Goal: Transaction & Acquisition: Purchase product/service

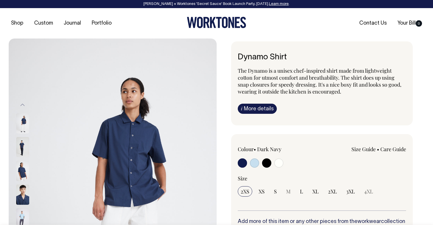
click at [288, 21] on ul "Contact Us Your Bill 0" at bounding box center [355, 23] width 139 height 6
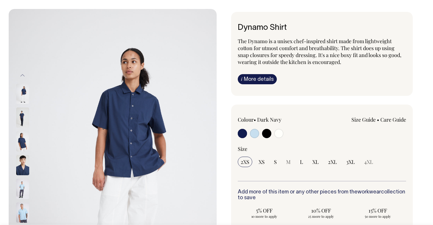
scroll to position [30, 0]
click at [266, 132] on input "radio" at bounding box center [266, 132] width 9 height 9
radio input "true"
select select "Black"
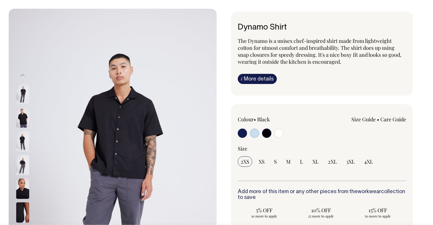
click at [244, 133] on input "radio" at bounding box center [242, 132] width 9 height 9
radio input "true"
select select "Dark Navy"
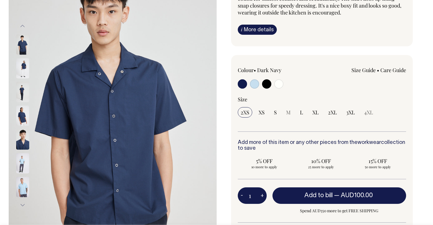
scroll to position [79, 0]
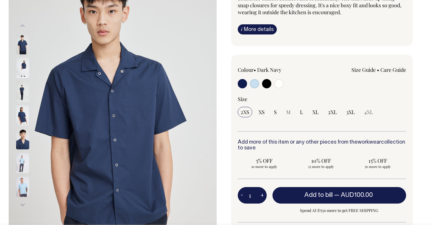
click at [22, 26] on button "Previous" at bounding box center [22, 25] width 9 height 13
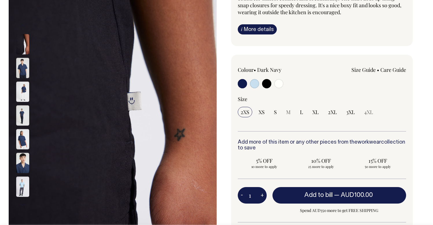
click at [22, 26] on button "Previous" at bounding box center [22, 25] width 9 height 13
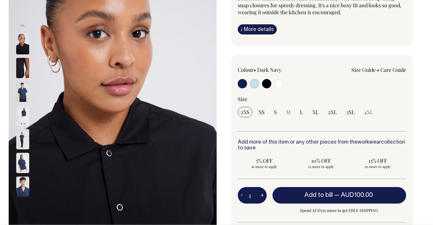
click at [22, 26] on button "Previous" at bounding box center [22, 25] width 9 height 13
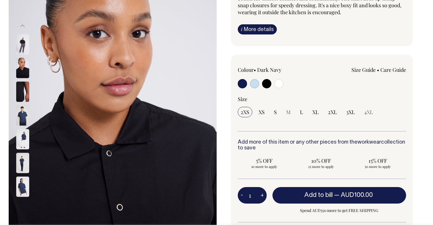
click at [22, 26] on button "Previous" at bounding box center [22, 25] width 9 height 13
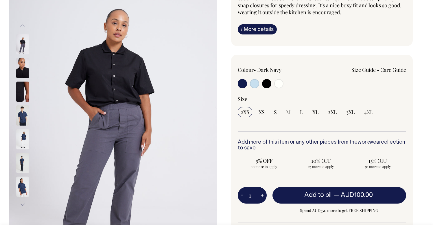
click at [22, 26] on button "Previous" at bounding box center [22, 25] width 9 height 13
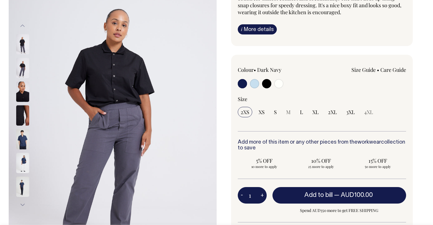
click at [22, 26] on button "Previous" at bounding box center [22, 25] width 9 height 13
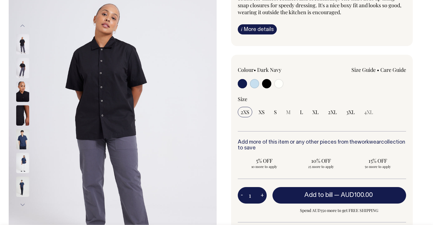
click at [22, 26] on button "Previous" at bounding box center [22, 25] width 9 height 13
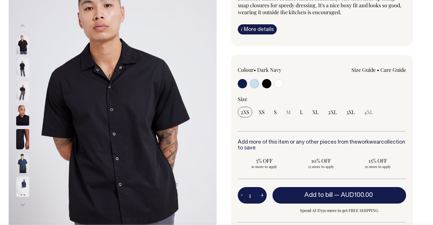
click at [22, 27] on button "Previous" at bounding box center [22, 25] width 9 height 13
click at [22, 24] on button "Previous" at bounding box center [22, 25] width 9 height 13
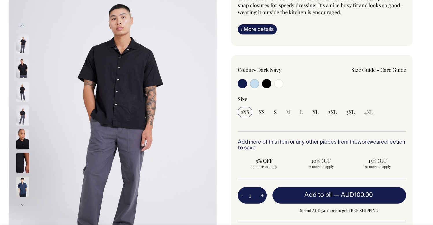
click at [22, 24] on button "Previous" at bounding box center [22, 25] width 9 height 13
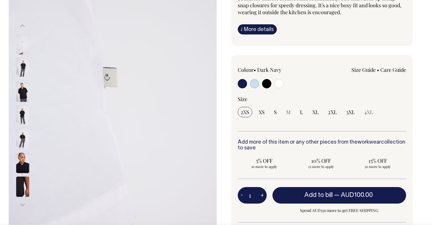
click at [22, 24] on button "Previous" at bounding box center [22, 25] width 9 height 13
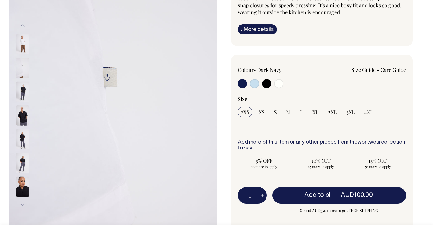
click at [22, 24] on button "Previous" at bounding box center [22, 25] width 9 height 13
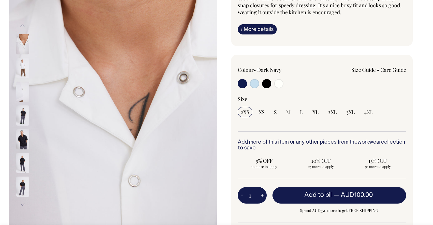
click at [22, 24] on button "Previous" at bounding box center [22, 25] width 9 height 13
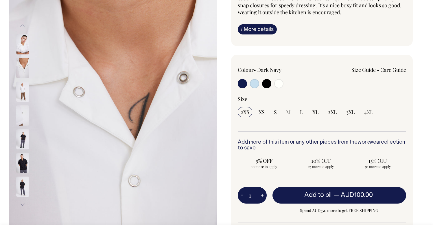
click at [22, 24] on button "Previous" at bounding box center [22, 25] width 9 height 13
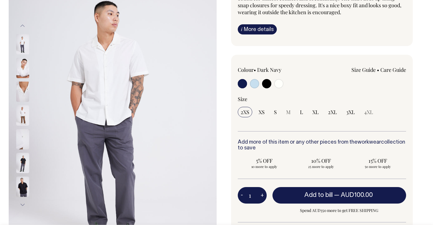
click at [22, 24] on button "Previous" at bounding box center [22, 25] width 9 height 13
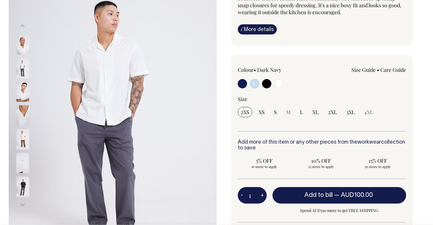
click at [22, 24] on button "Previous" at bounding box center [22, 25] width 9 height 13
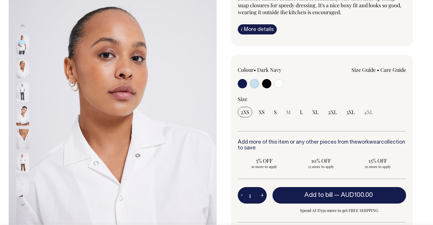
click at [22, 24] on button "Previous" at bounding box center [22, 25] width 9 height 13
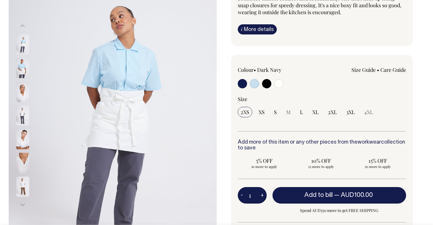
click at [22, 24] on button "Previous" at bounding box center [22, 25] width 9 height 13
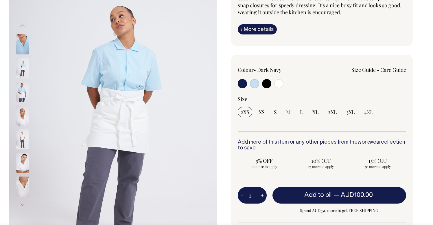
click at [22, 24] on button "Previous" at bounding box center [22, 25] width 9 height 13
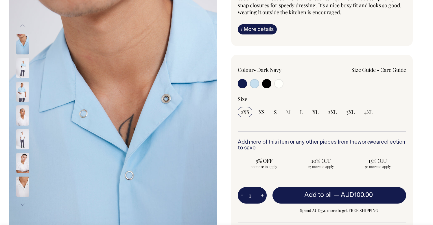
click at [22, 24] on button "Previous" at bounding box center [22, 25] width 9 height 13
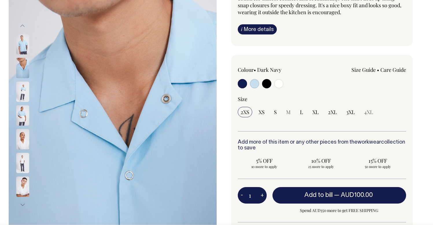
click at [22, 25] on button "Previous" at bounding box center [22, 25] width 9 height 13
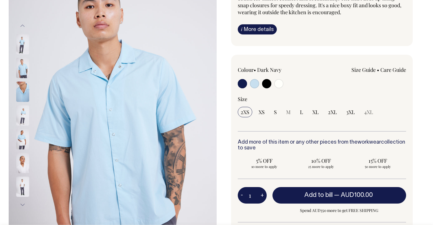
click at [22, 25] on button "Previous" at bounding box center [22, 25] width 9 height 13
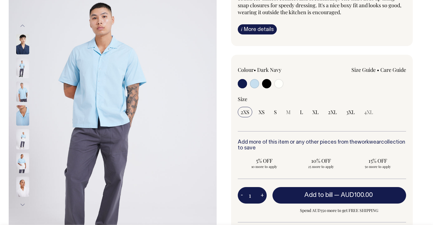
click at [22, 25] on button "Previous" at bounding box center [22, 25] width 9 height 13
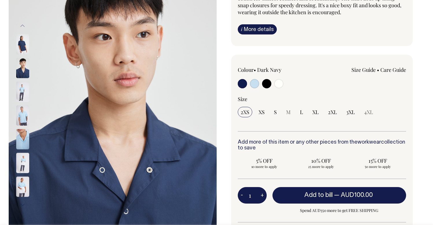
click at [22, 25] on button "Previous" at bounding box center [22, 25] width 9 height 13
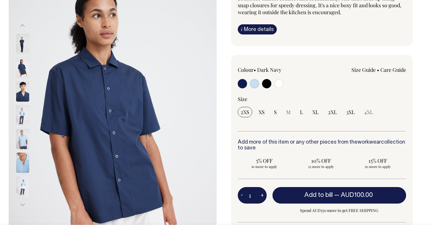
click at [22, 25] on button "Previous" at bounding box center [22, 25] width 9 height 13
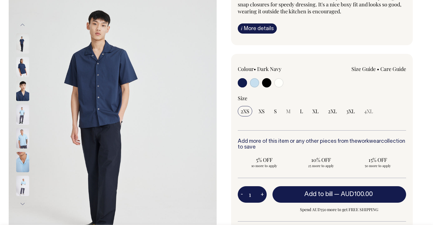
scroll to position [80, 0]
click at [25, 45] on img at bounding box center [22, 43] width 13 height 20
click at [22, 23] on button "Previous" at bounding box center [22, 25] width 9 height 13
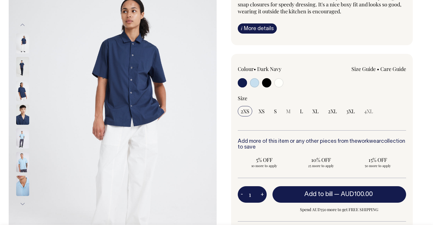
click at [22, 23] on button "Previous" at bounding box center [22, 25] width 9 height 13
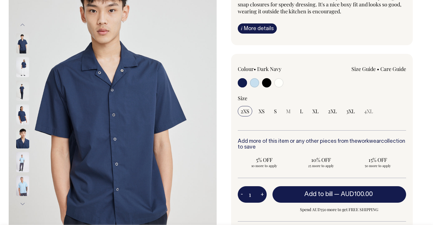
click at [24, 41] on img at bounding box center [22, 43] width 13 height 20
drag, startPoint x: 126, startPoint y: 80, endPoint x: 180, endPoint y: 1, distance: 95.4
click at [0, 0] on div "Previous Next" at bounding box center [216, 136] width 433 height 356
